Goal: Information Seeking & Learning: Learn about a topic

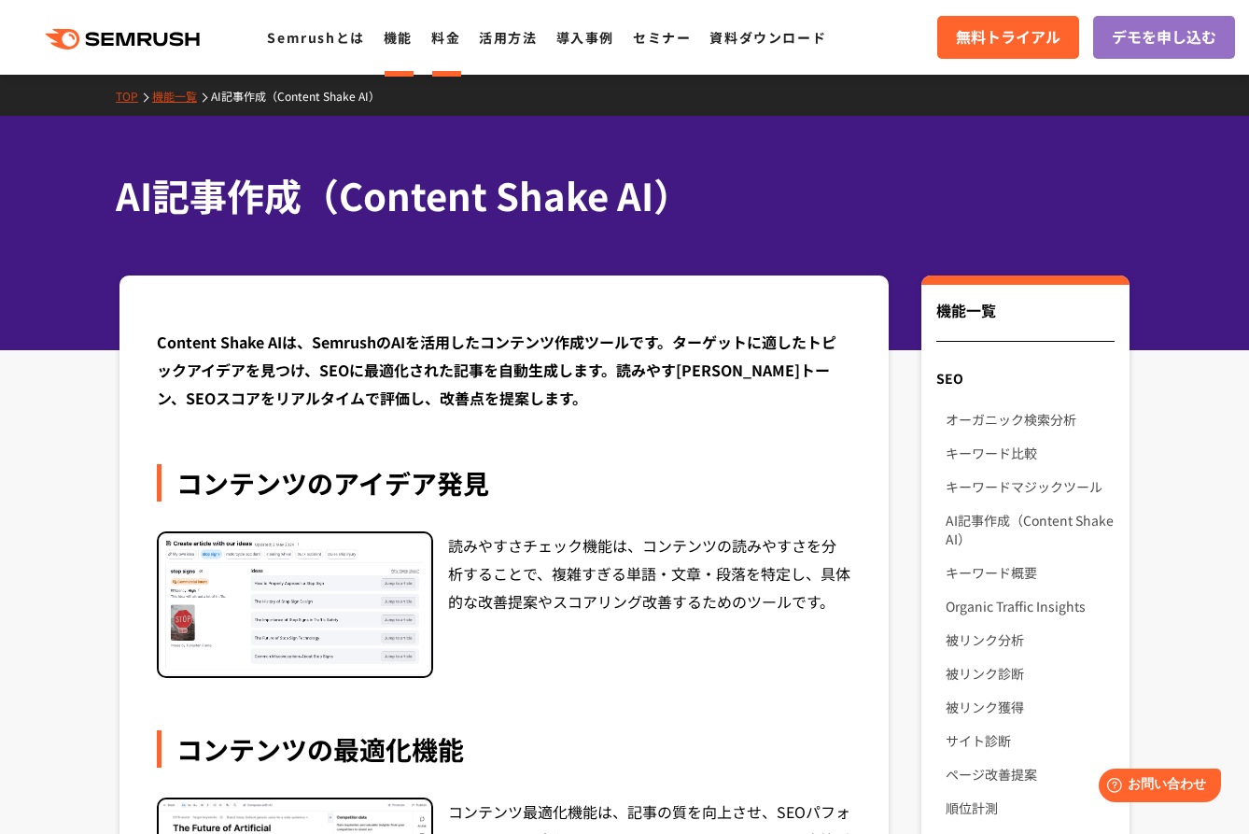
click at [438, 34] on link "料金" at bounding box center [445, 37] width 29 height 19
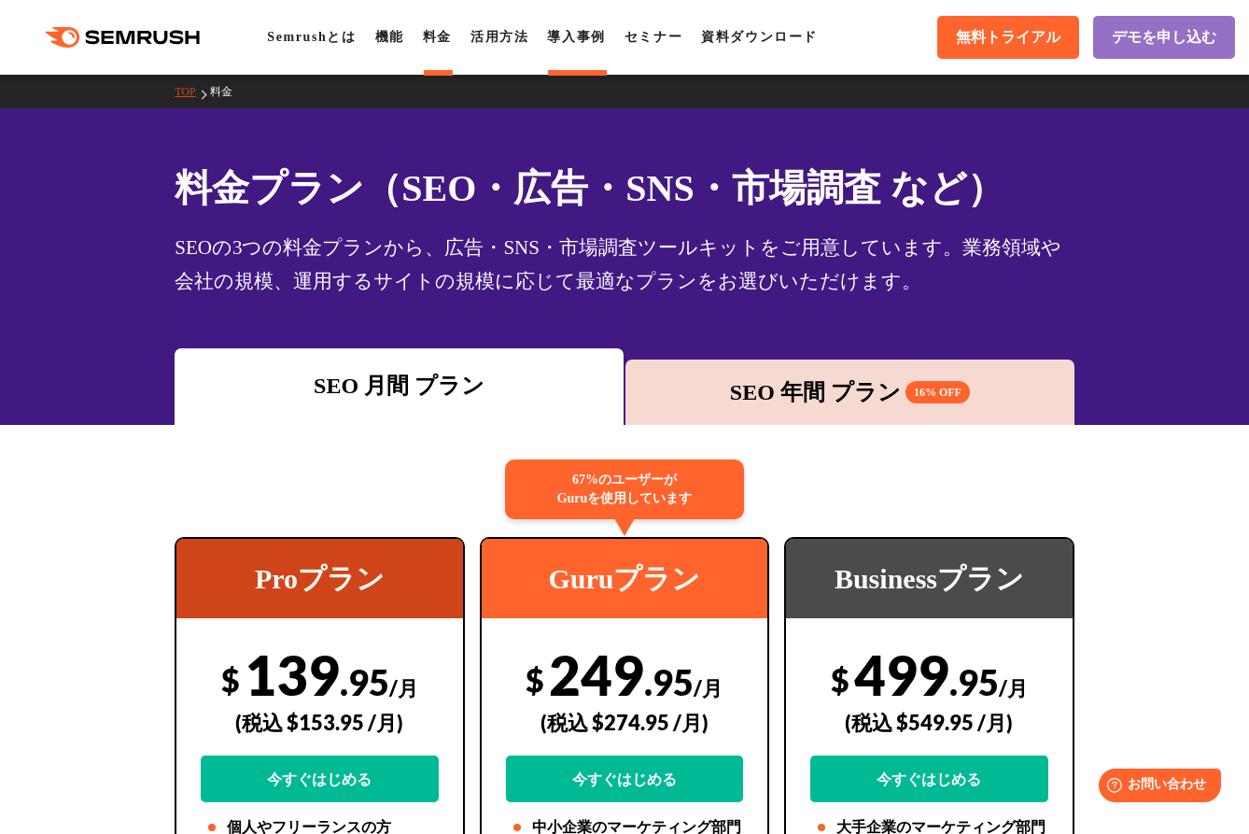
click at [590, 33] on link "導入事例" at bounding box center [576, 37] width 58 height 14
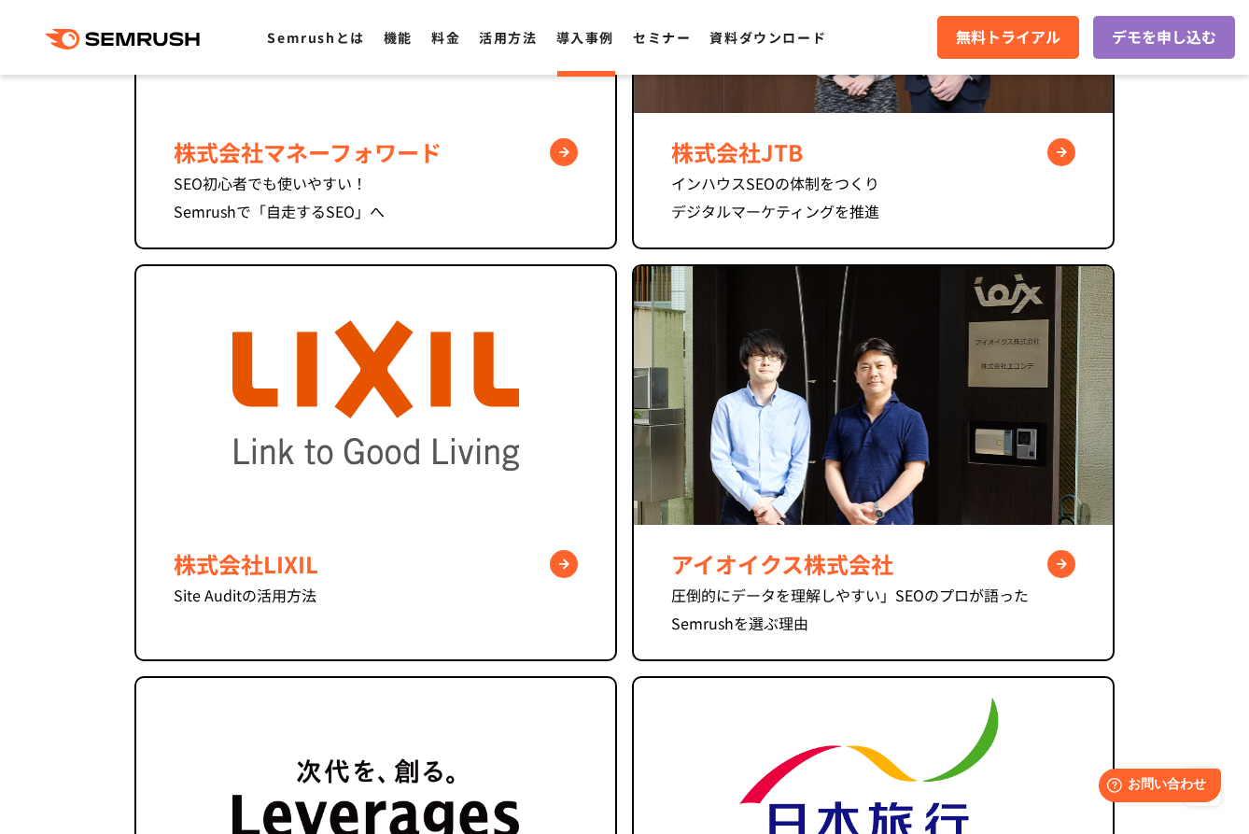
scroll to position [1041, 0]
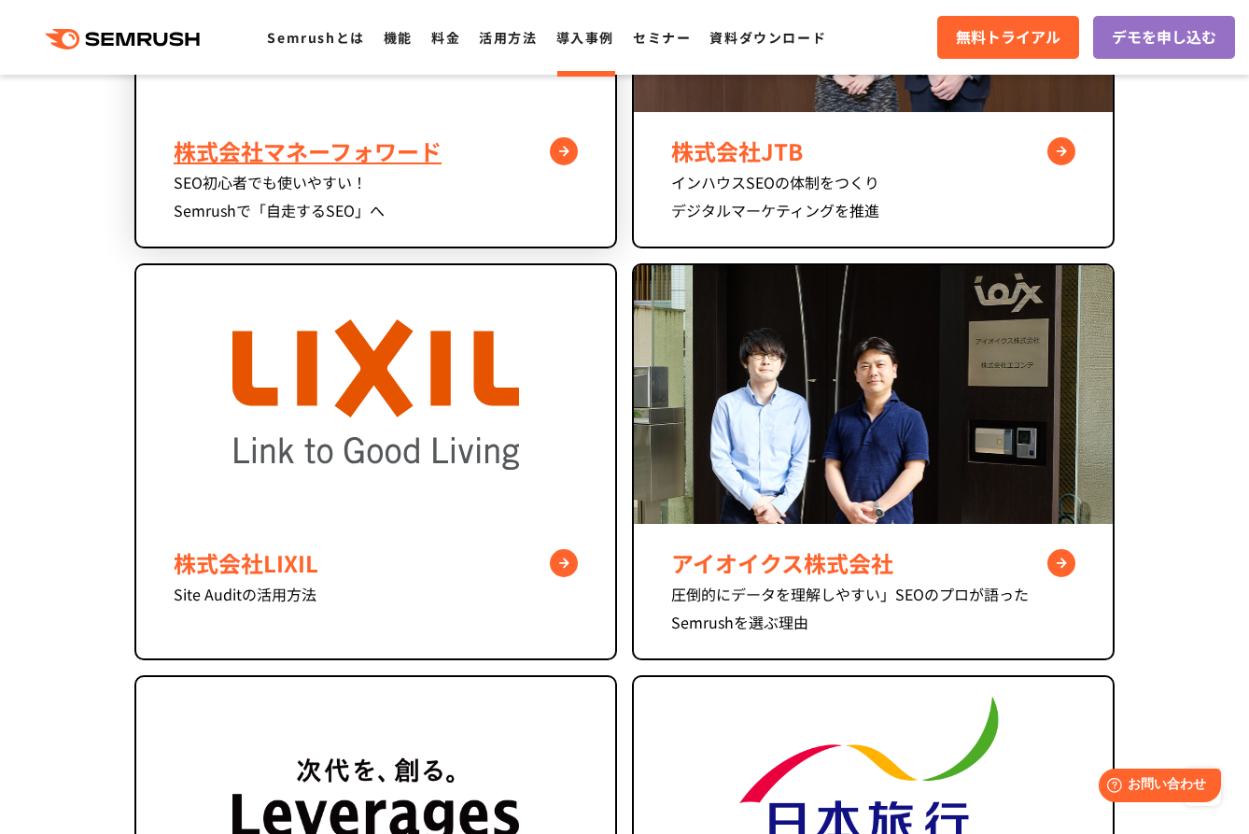
click at [560, 146] on div "株式会社マネーフォワード" at bounding box center [376, 151] width 404 height 34
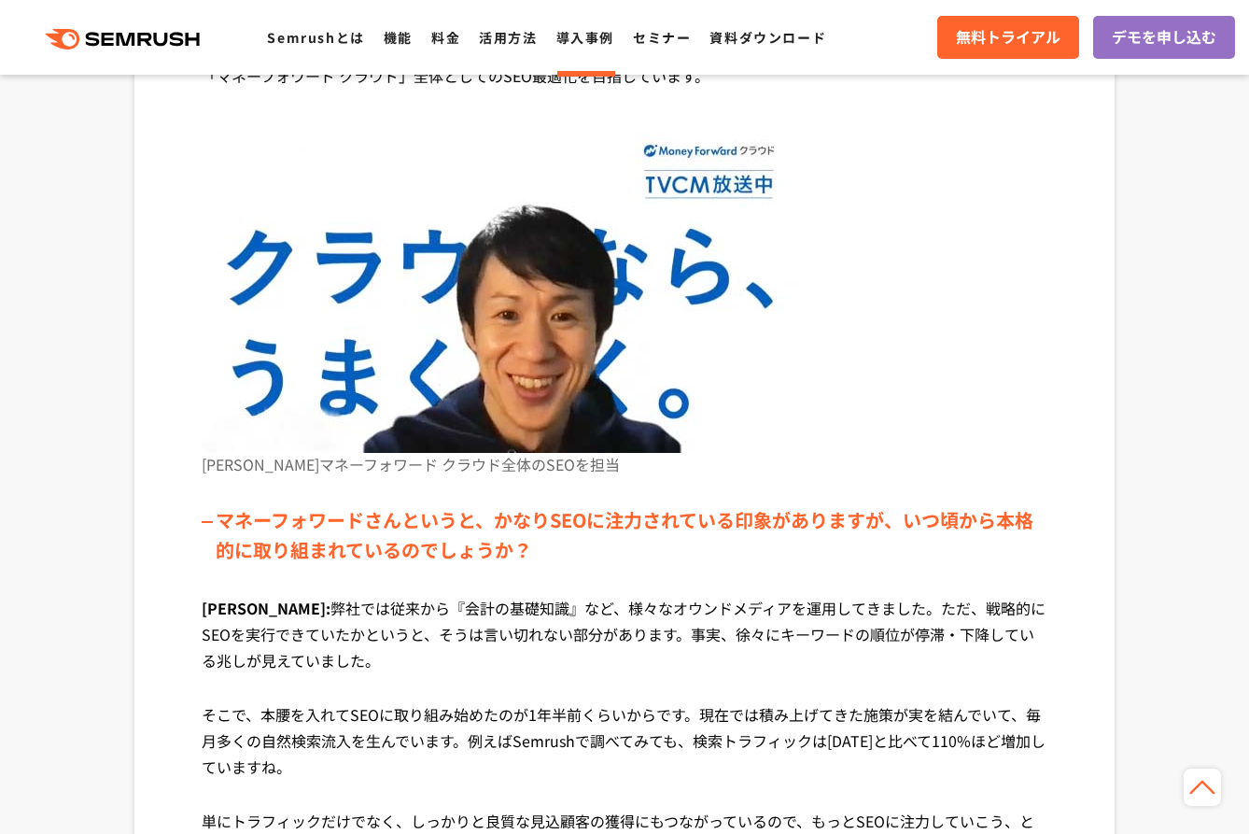
scroll to position [1573, 0]
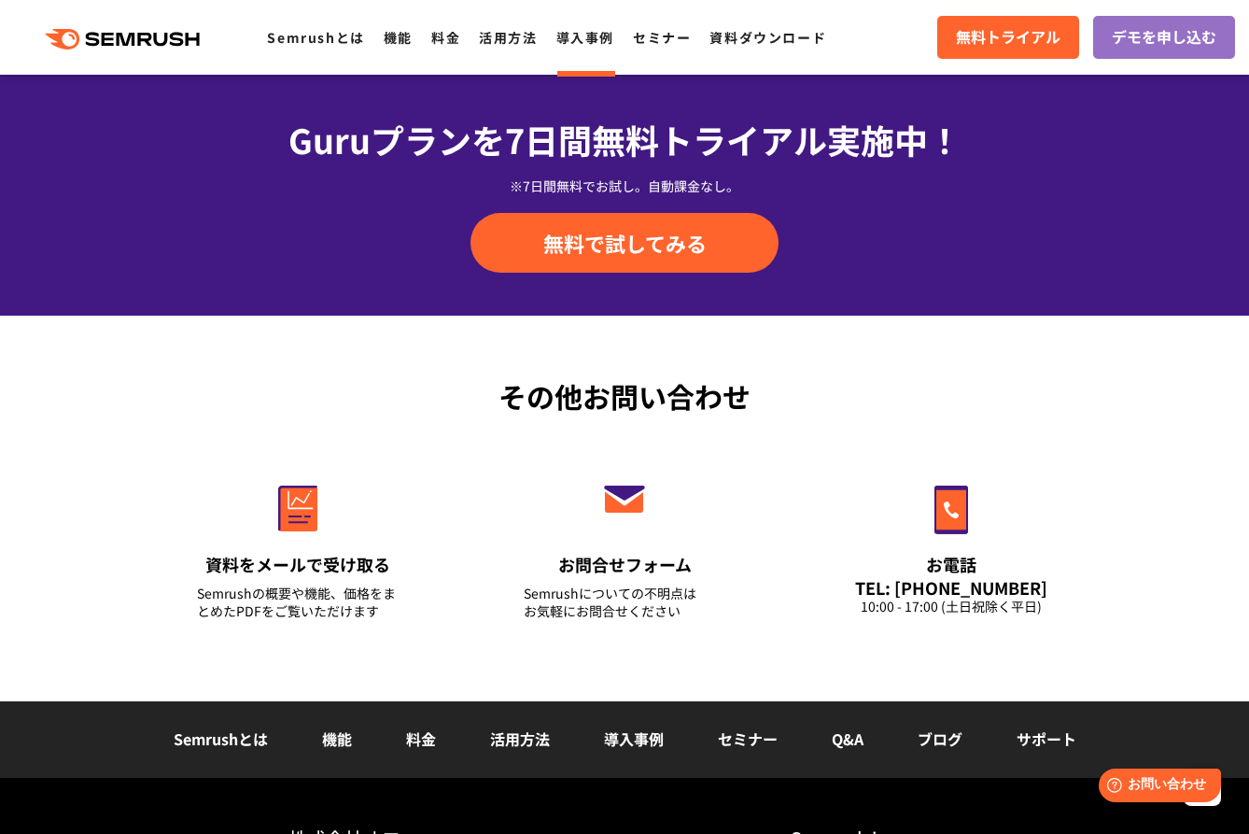
scroll to position [2136, 0]
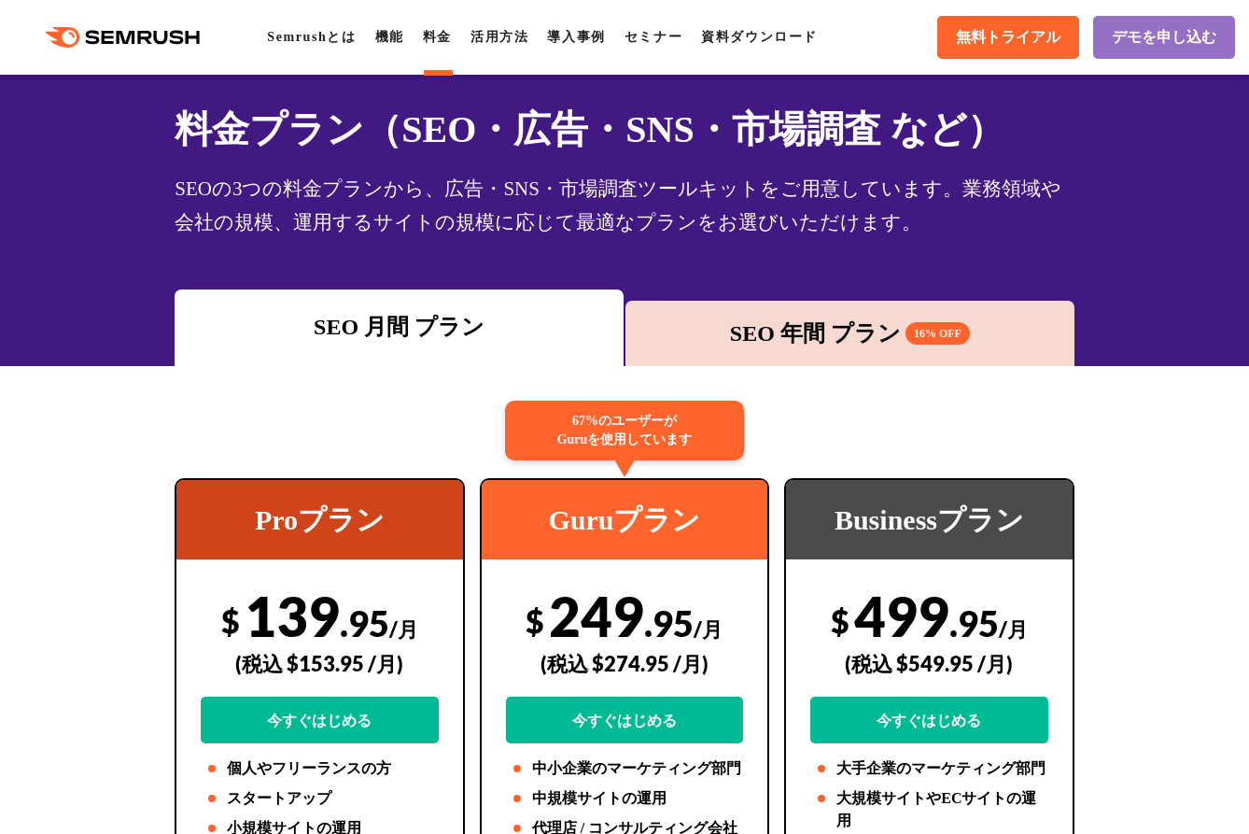
scroll to position [72, 0]
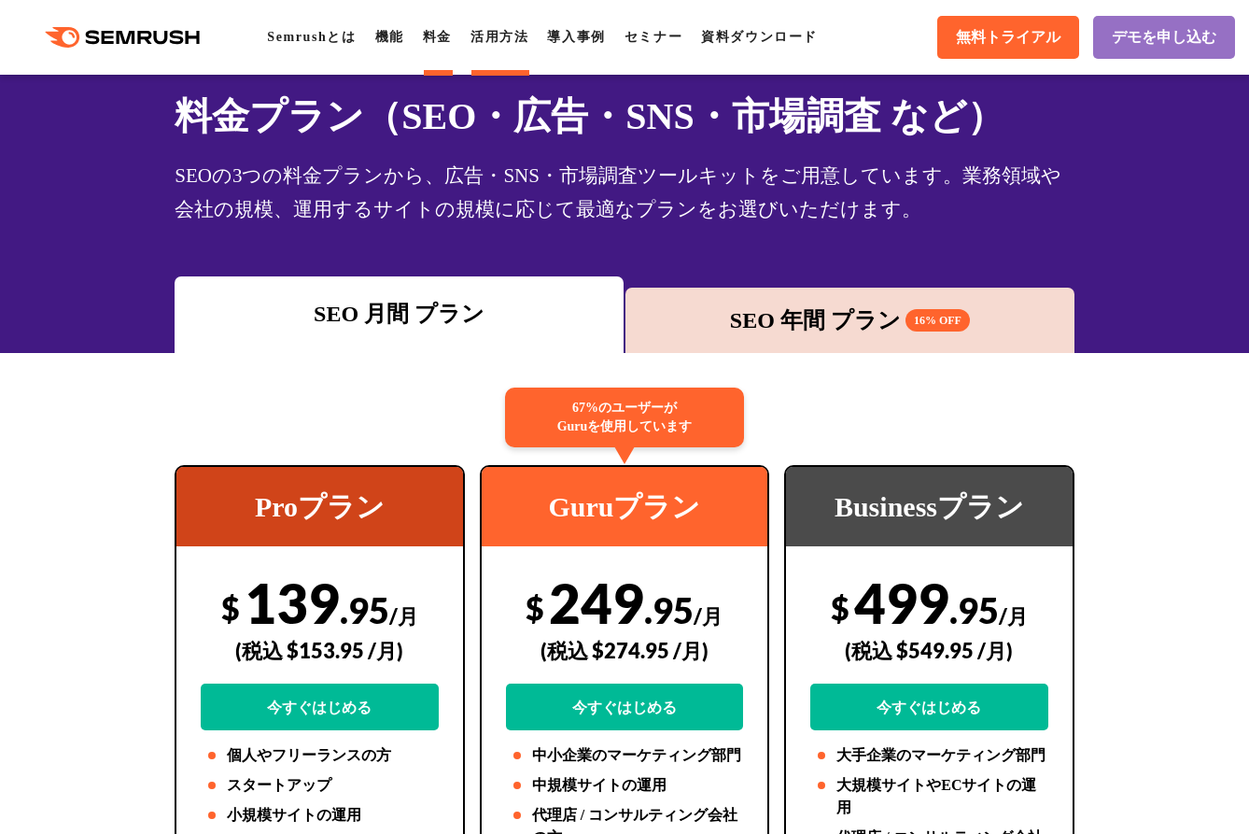
click at [526, 35] on link "活用方法" at bounding box center [500, 37] width 58 height 14
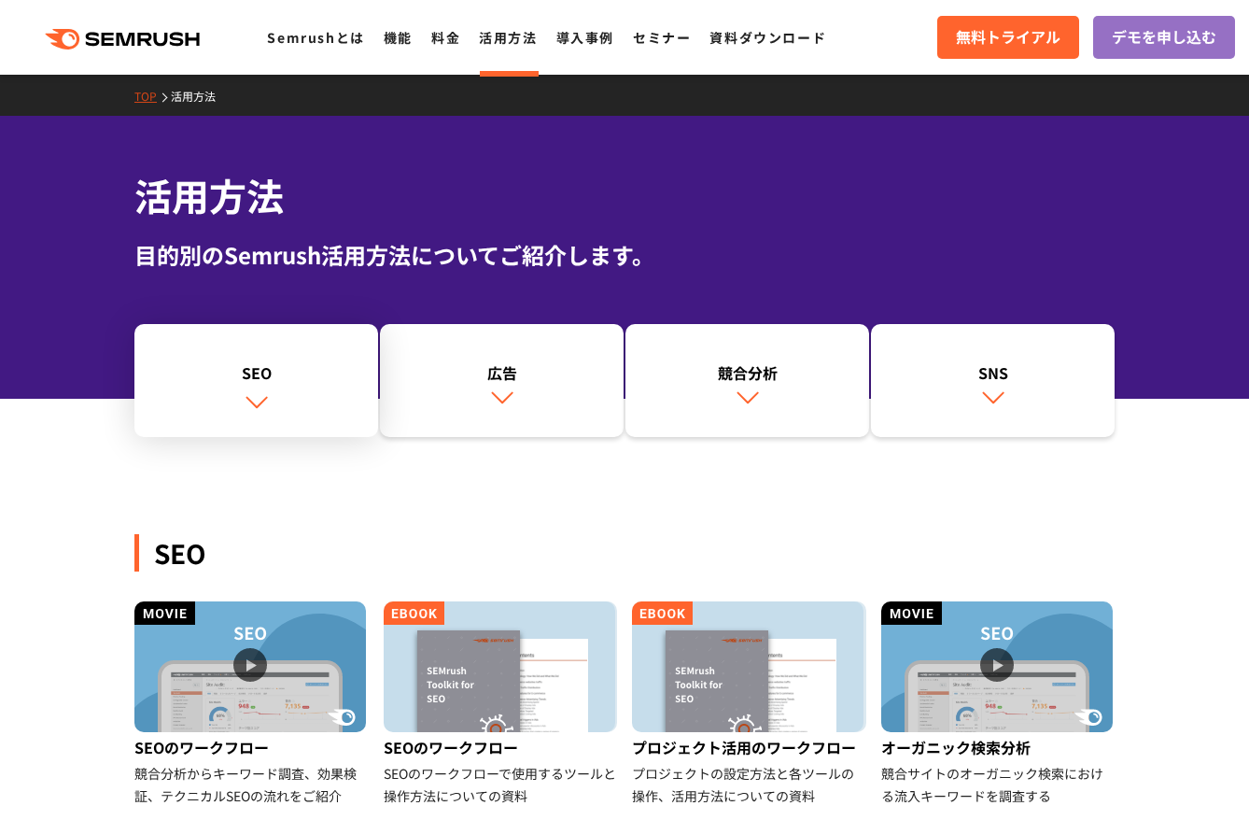
click at [281, 398] on link "SEO" at bounding box center [256, 381] width 244 height 114
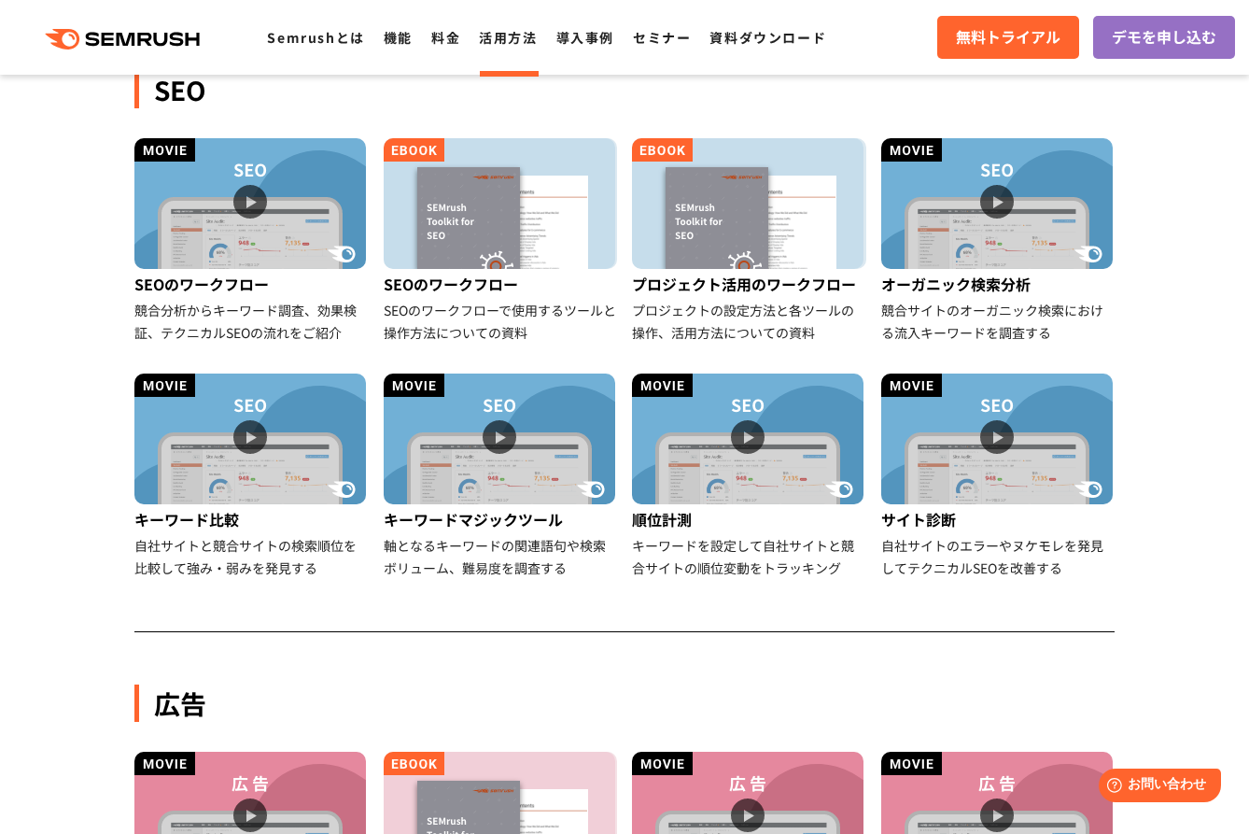
scroll to position [465, 0]
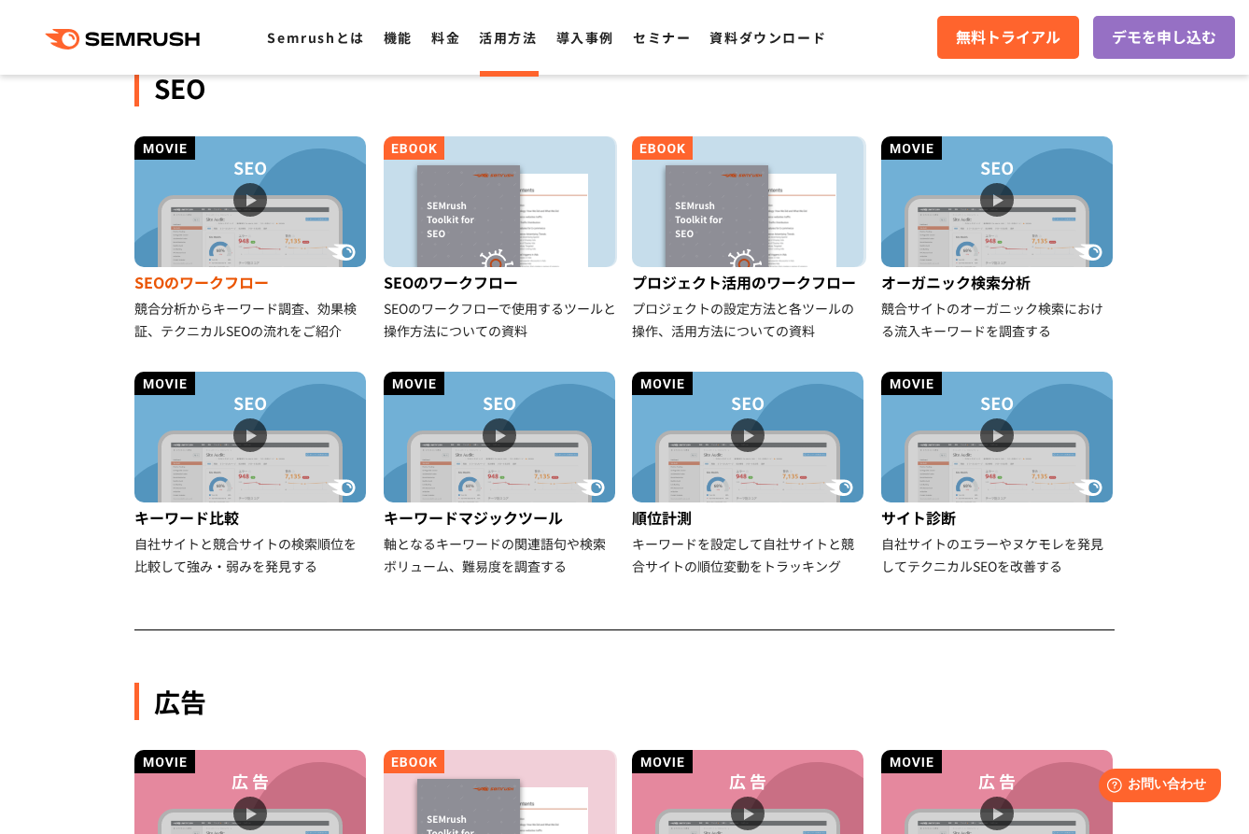
click at [245, 204] on img at bounding box center [250, 201] width 232 height 131
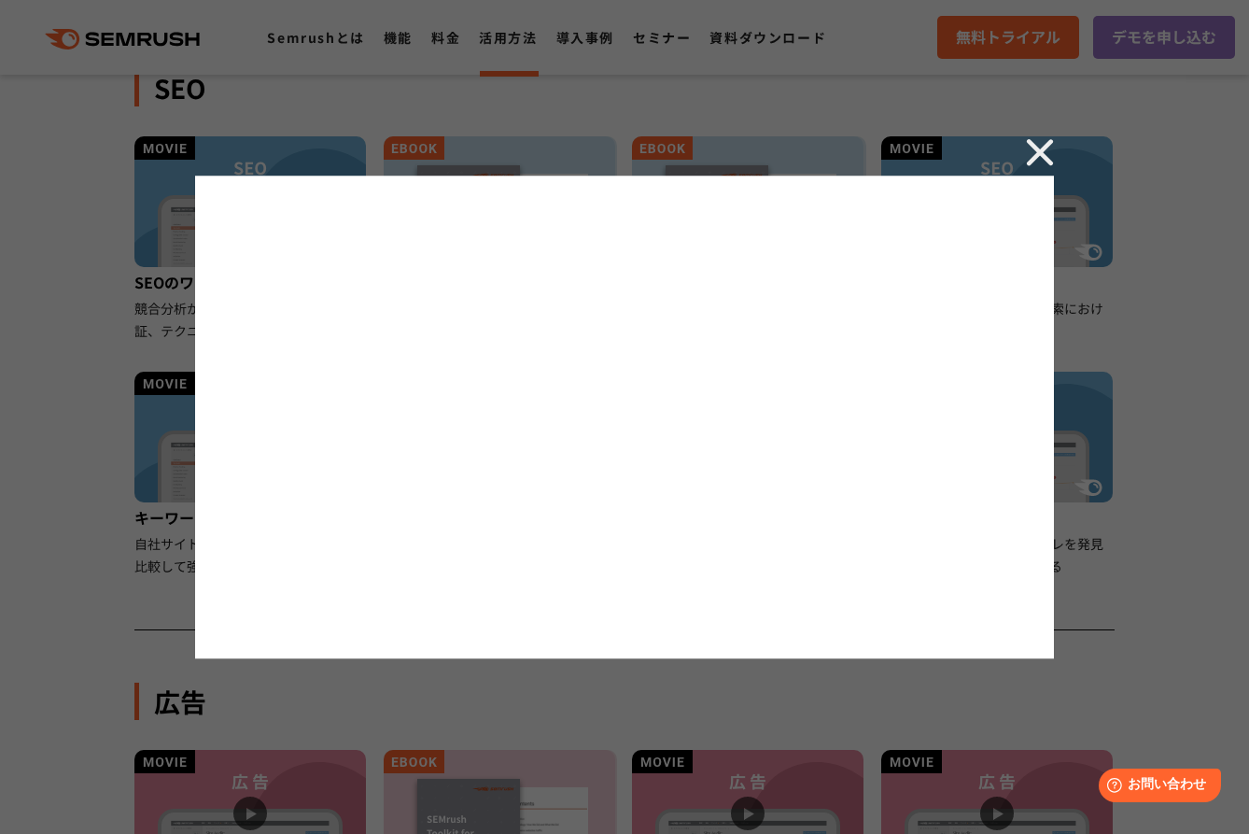
click at [1043, 148] on img at bounding box center [1040, 152] width 28 height 28
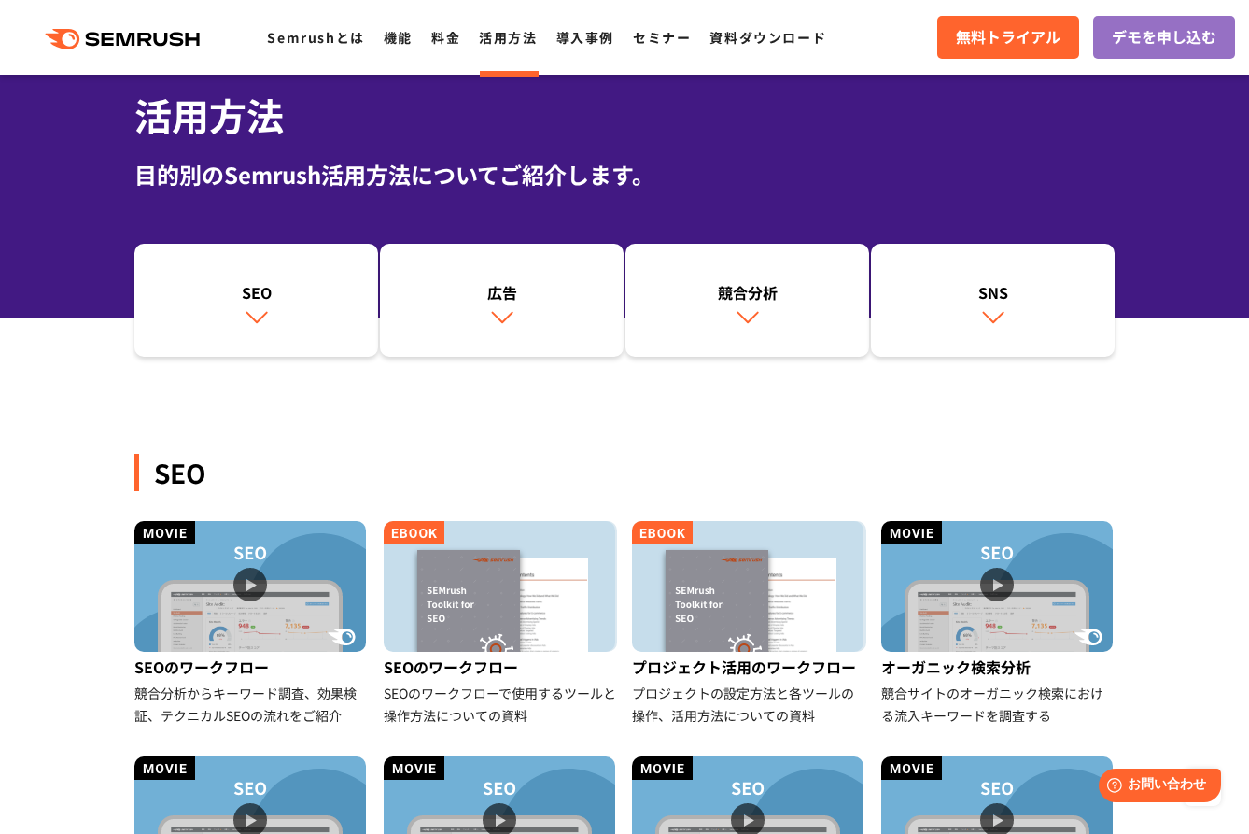
scroll to position [0, 0]
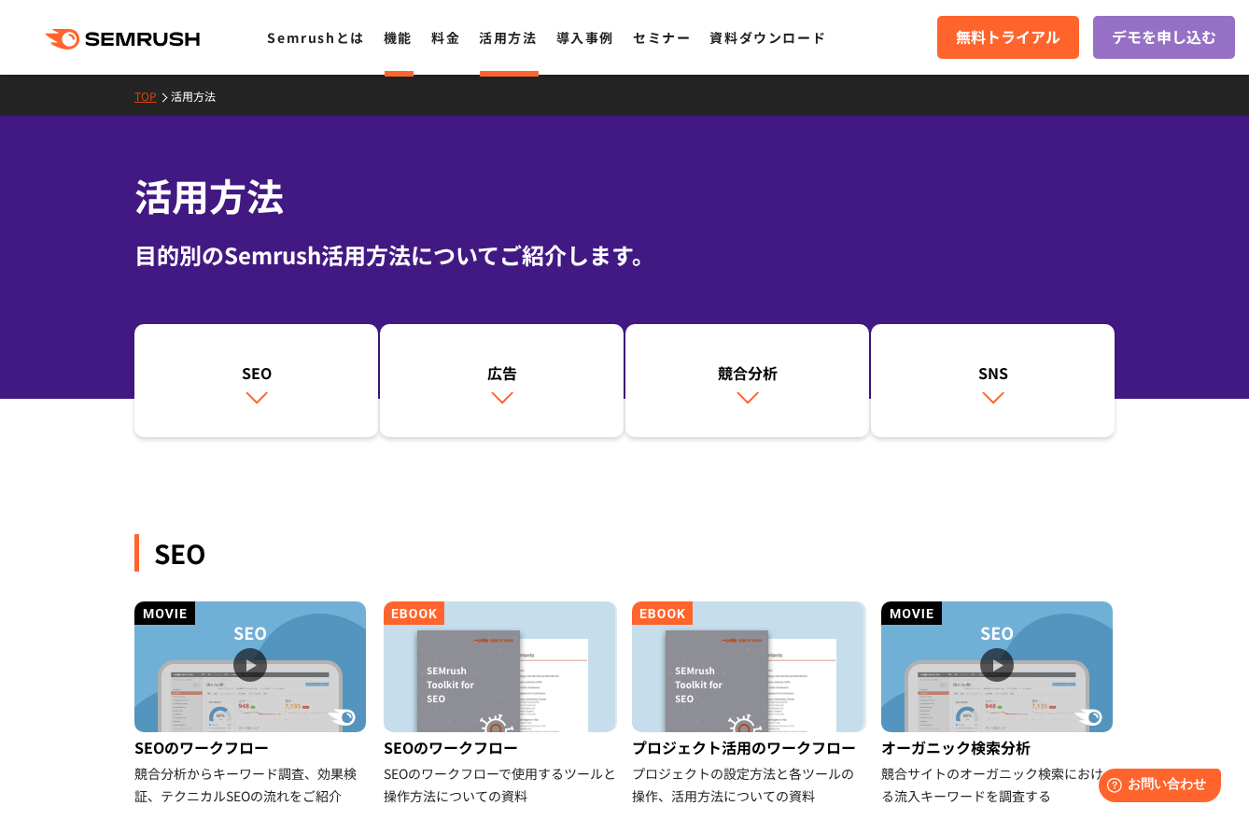
click at [405, 46] on link "機能" at bounding box center [398, 37] width 29 height 19
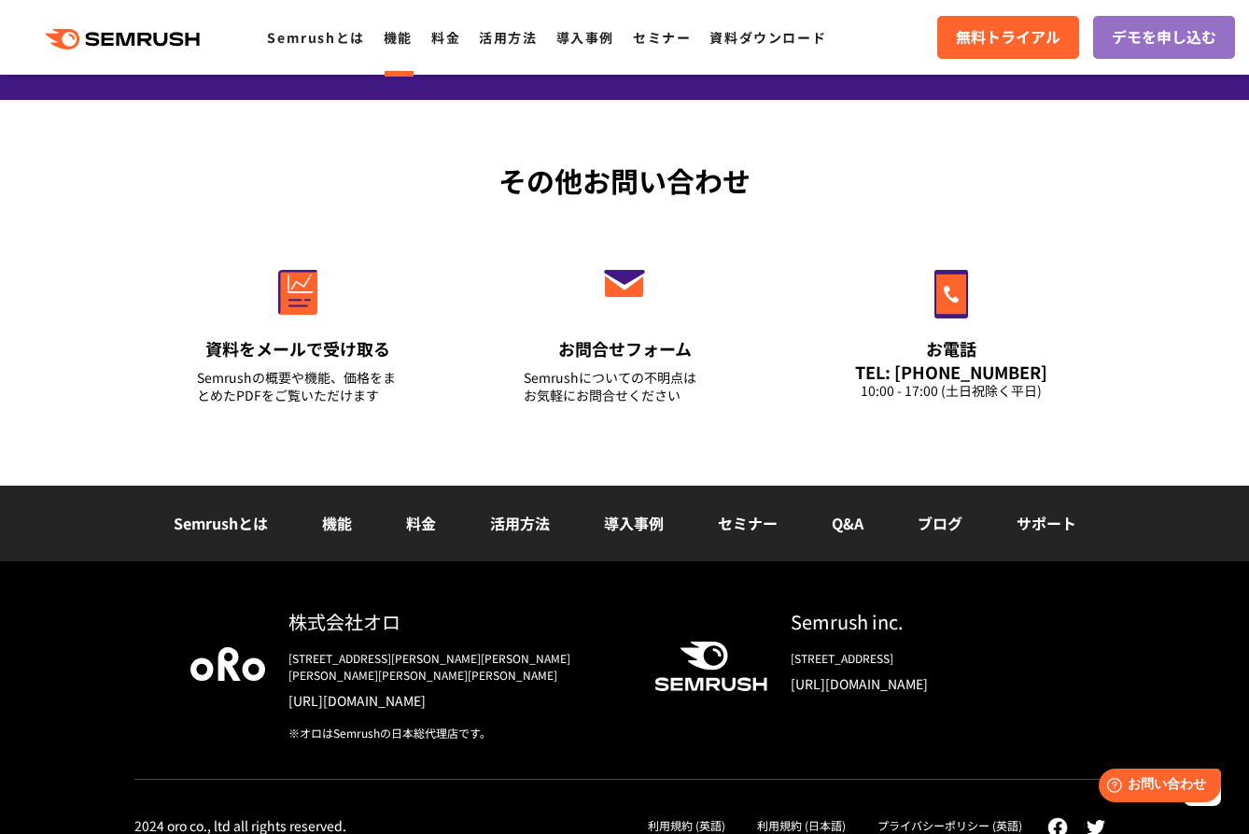
scroll to position [6348, 0]
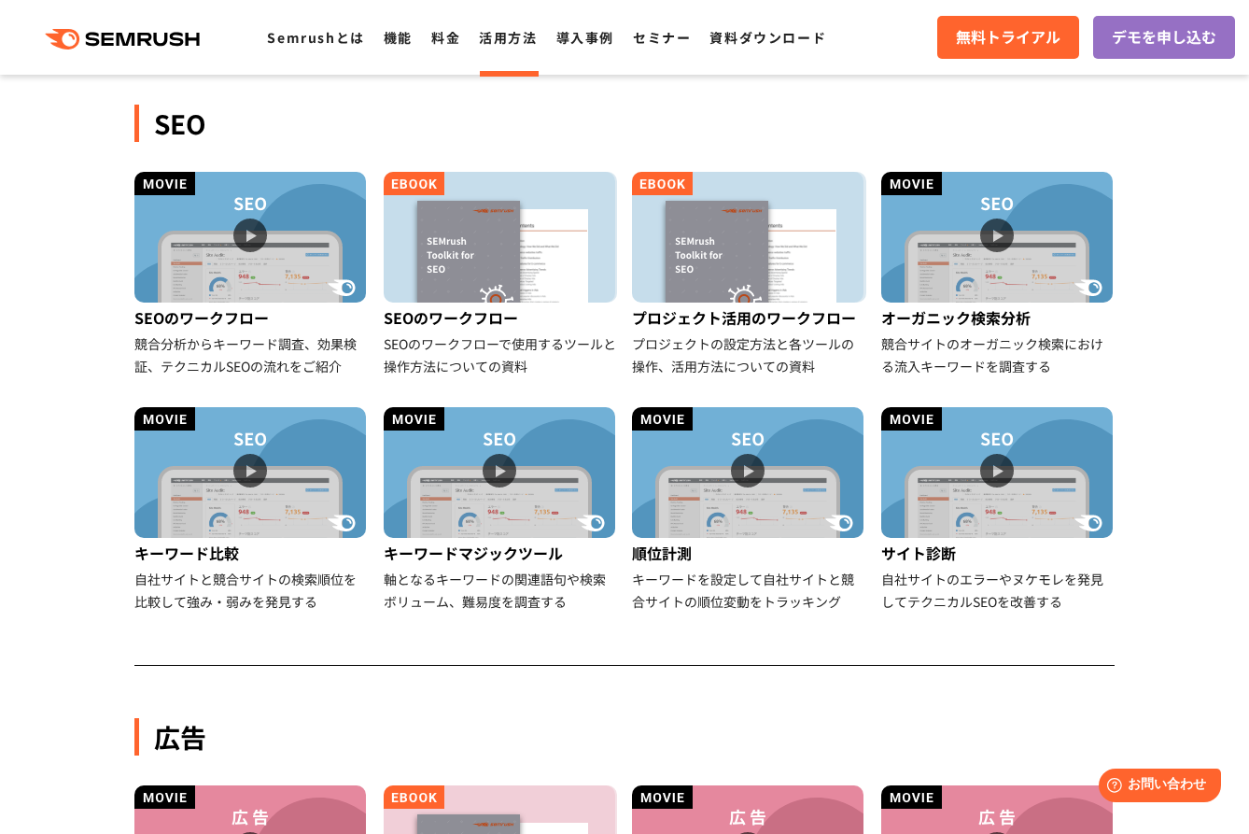
scroll to position [430, 0]
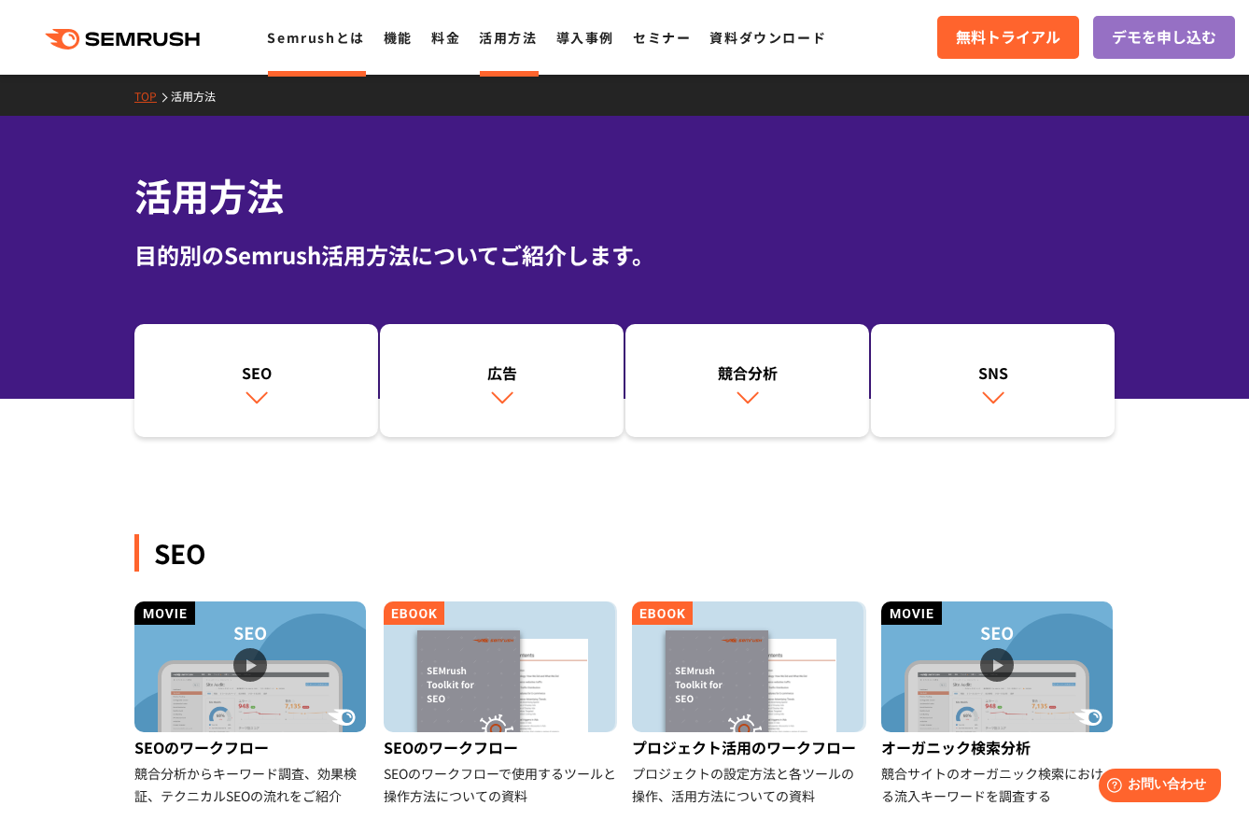
click at [331, 47] on li "Semrushとは" at bounding box center [315, 37] width 97 height 24
click at [313, 32] on link "Semrushとは" at bounding box center [315, 37] width 97 height 19
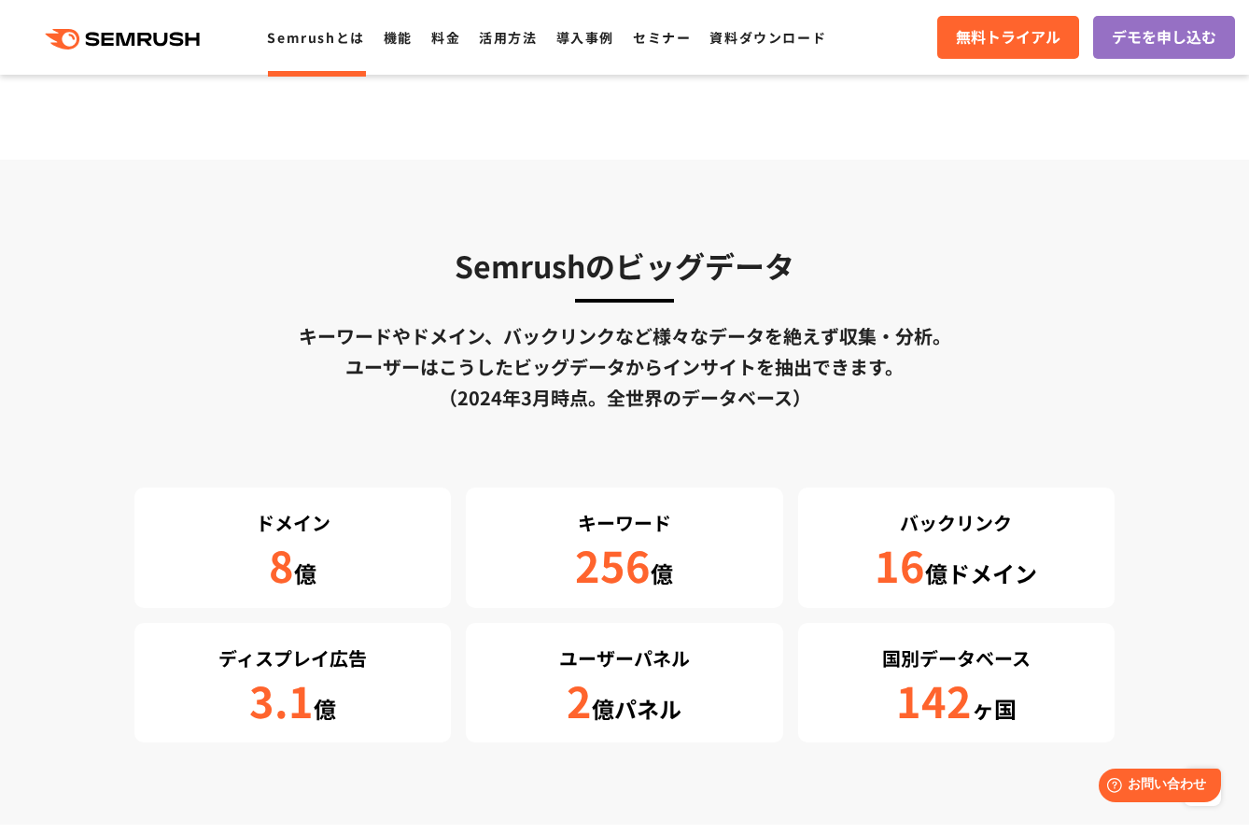
scroll to position [2995, 0]
